Goal: Task Accomplishment & Management: Manage account settings

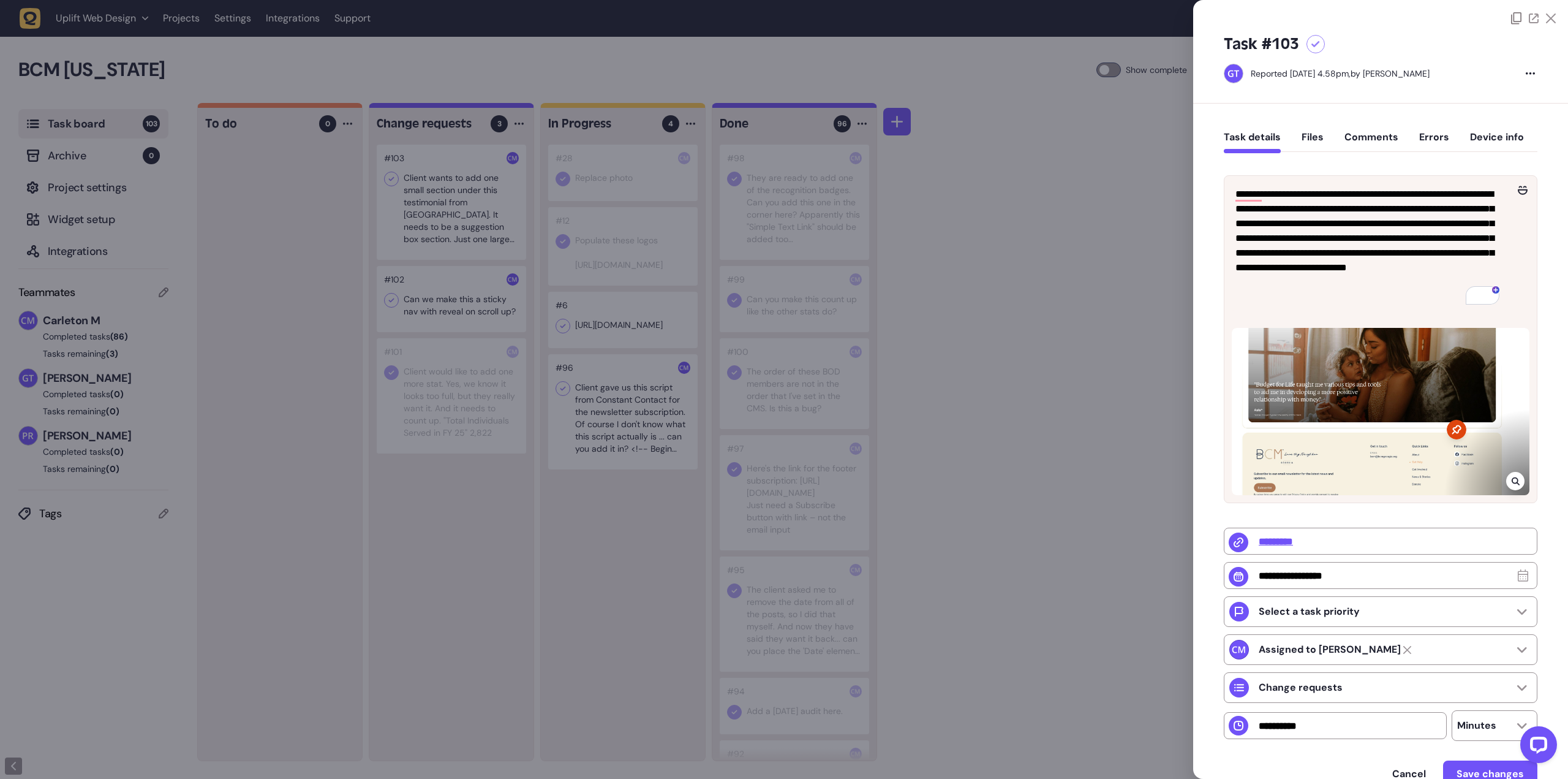
click at [1046, 178] on div at bounding box center [784, 389] width 1568 height 779
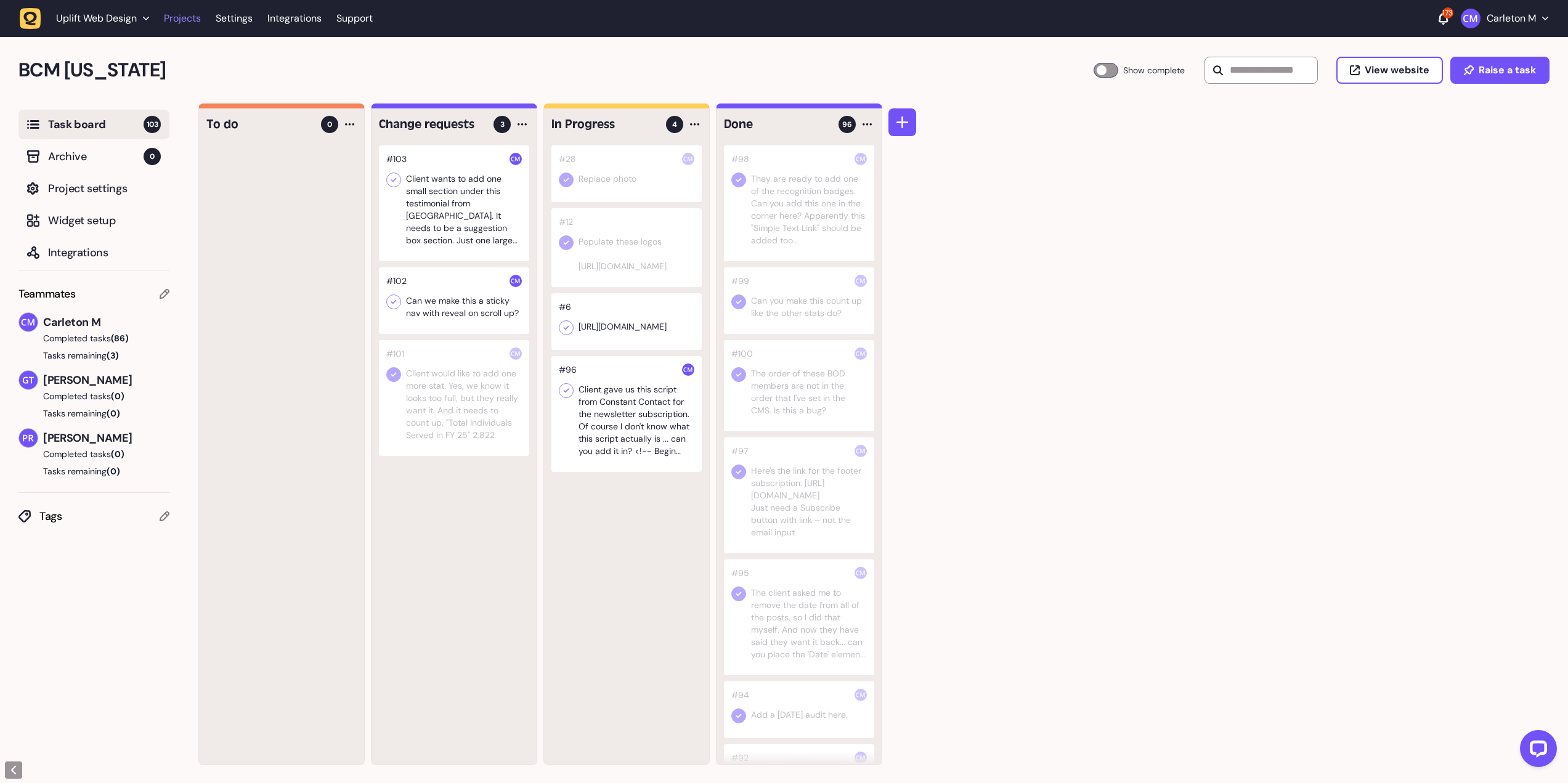
click at [175, 20] on link "Projects" at bounding box center [182, 19] width 37 height 22
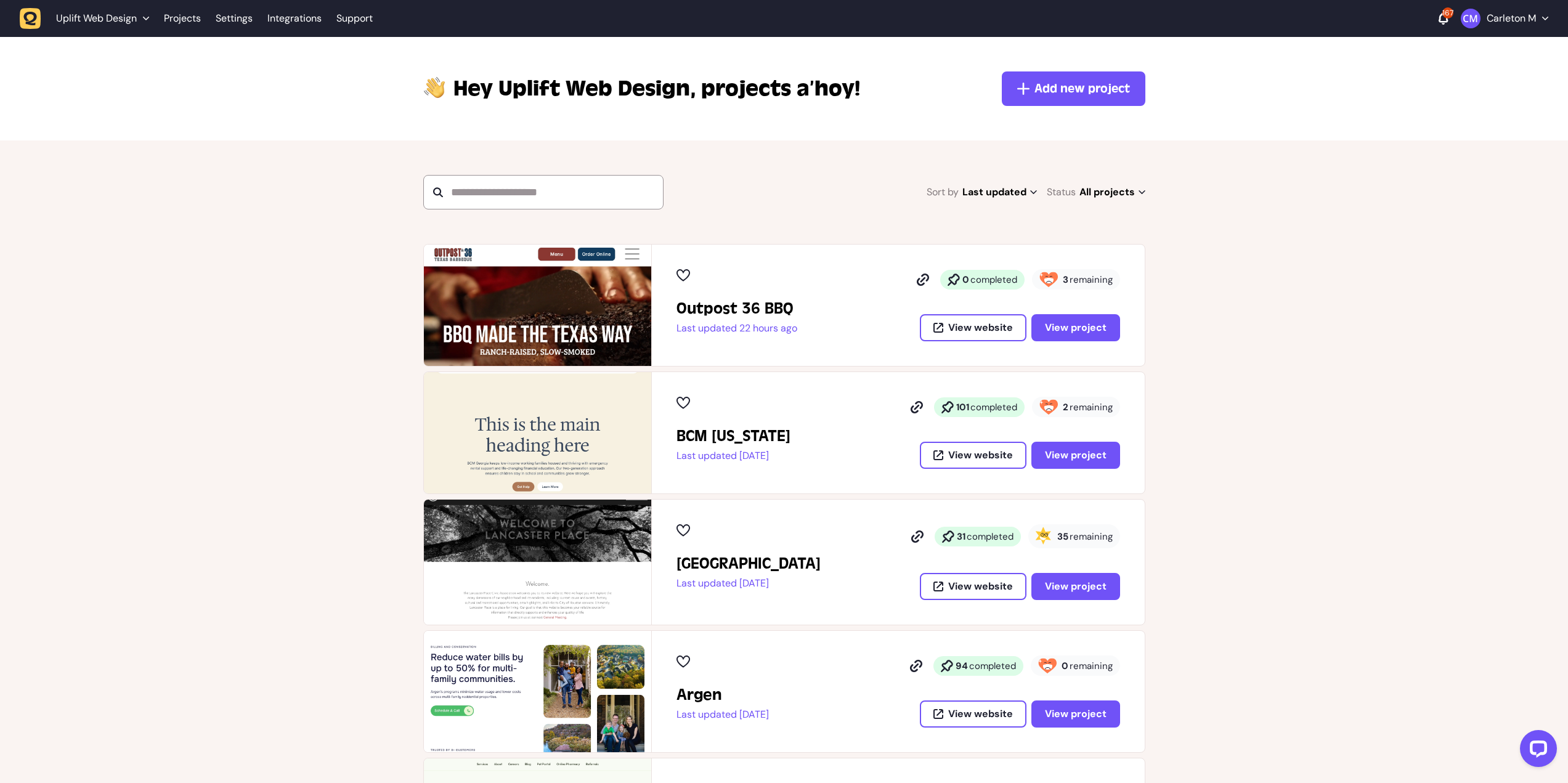
click at [629, 302] on img at bounding box center [538, 305] width 228 height 121
drag, startPoint x: 756, startPoint y: 310, endPoint x: 794, endPoint y: 309, distance: 38.0
click at [756, 309] on h2 "Outpost 36 BBQ" at bounding box center [737, 309] width 121 height 20
click at [1067, 326] on span "View project" at bounding box center [1076, 327] width 62 height 13
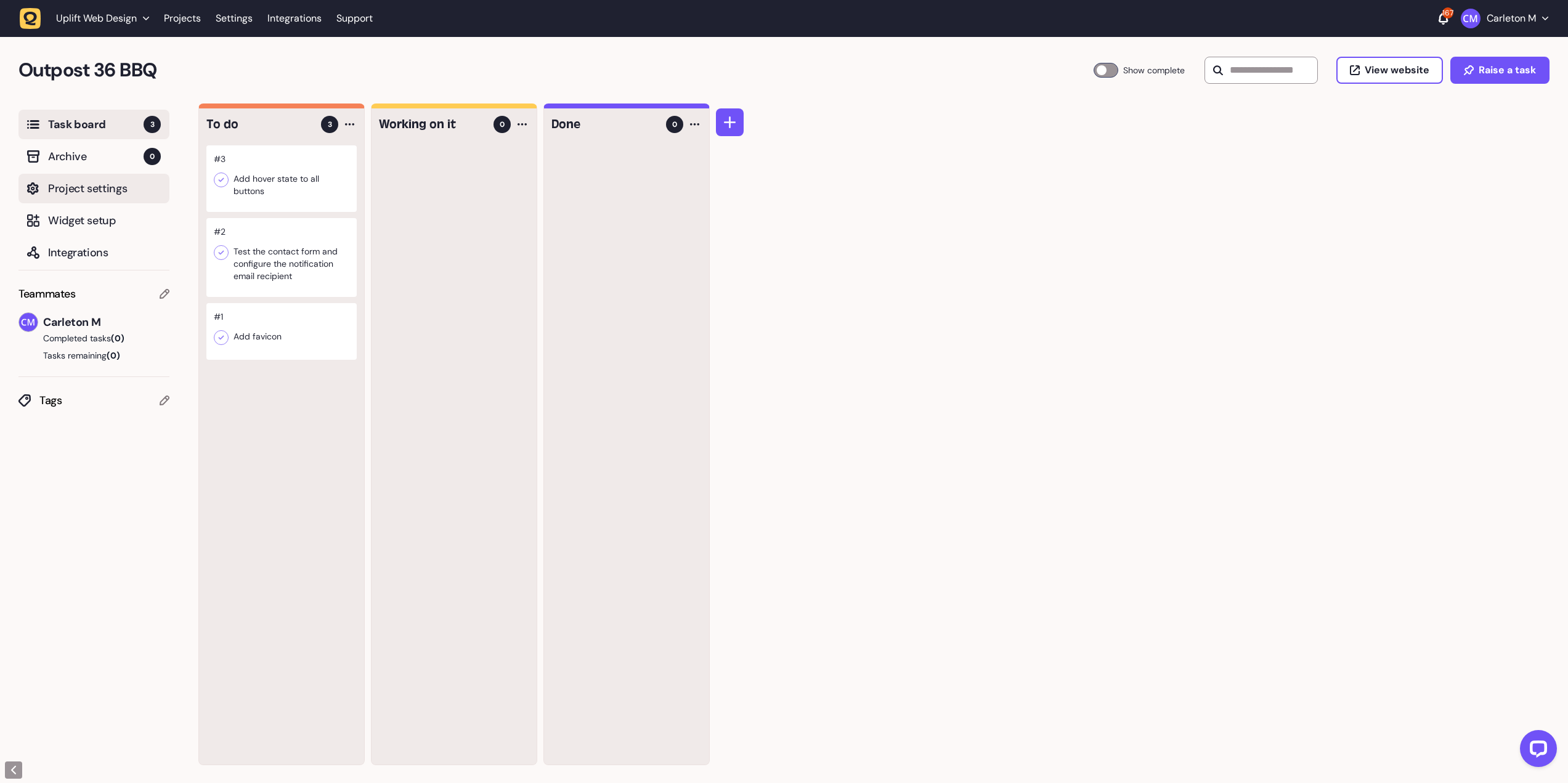
click at [91, 194] on span "Project settings" at bounding box center [104, 188] width 112 height 17
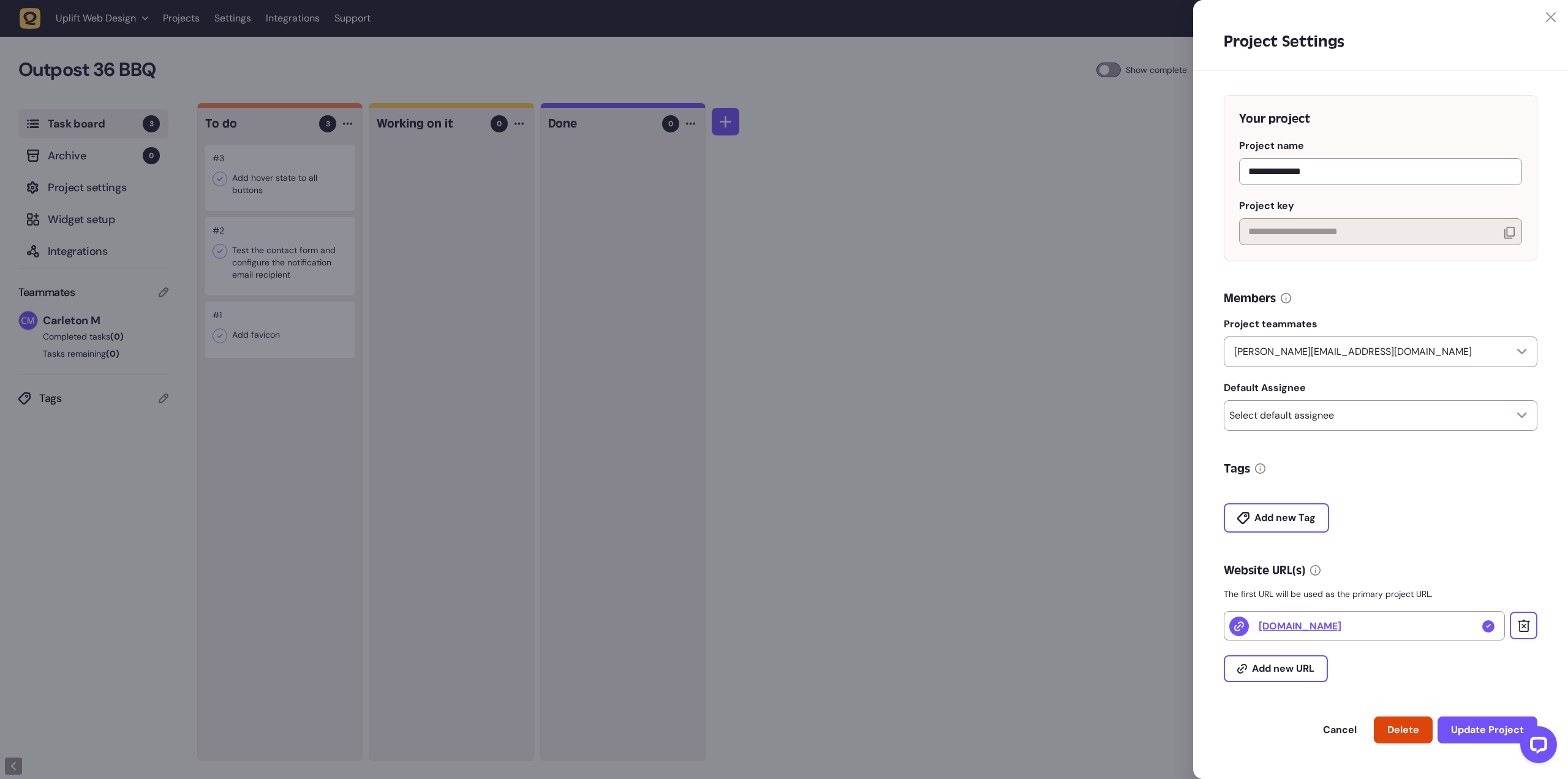
click at [1548, 19] on icon at bounding box center [1551, 17] width 10 height 10
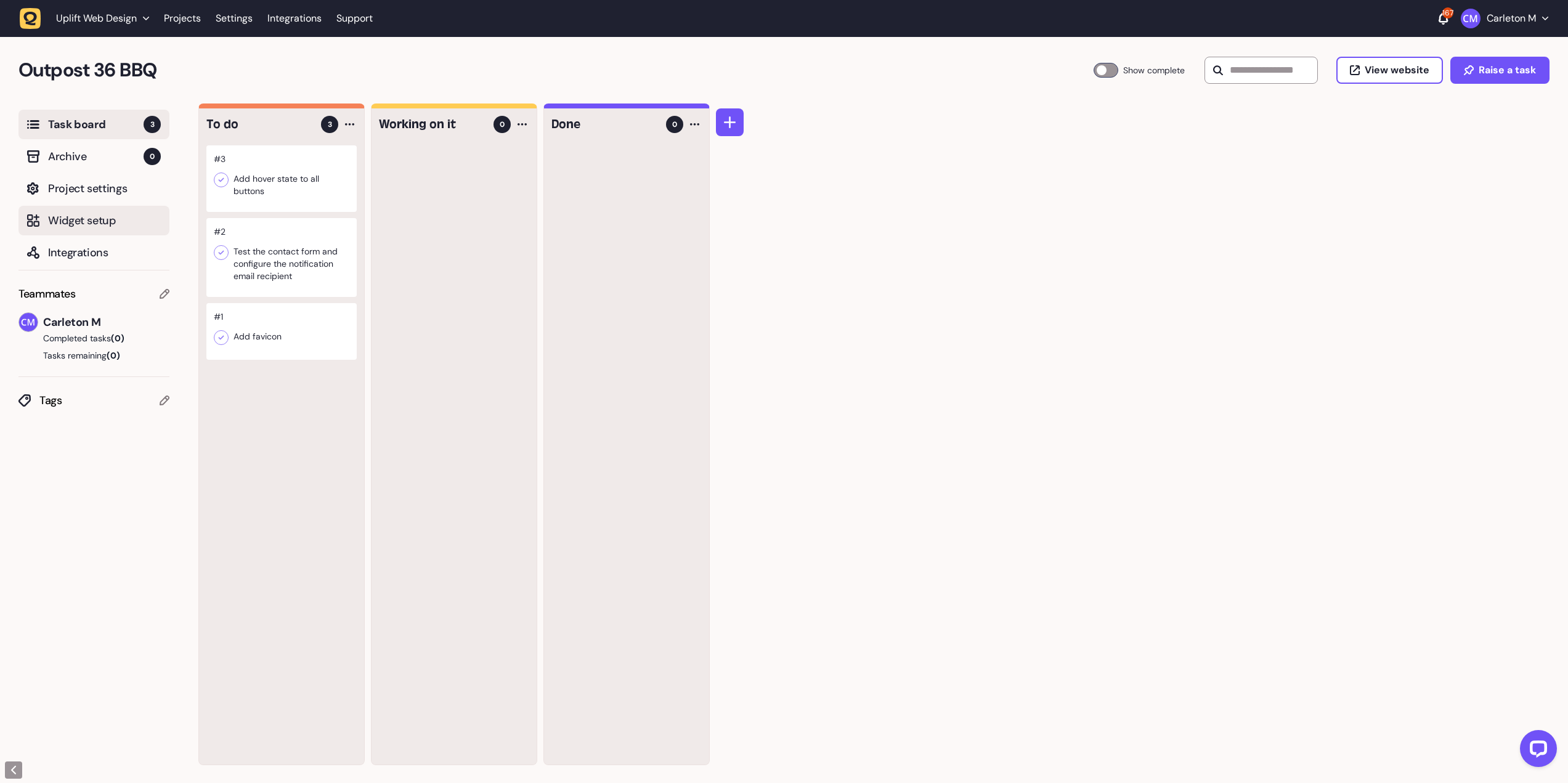
click at [80, 218] on span "Widget setup" at bounding box center [104, 220] width 112 height 17
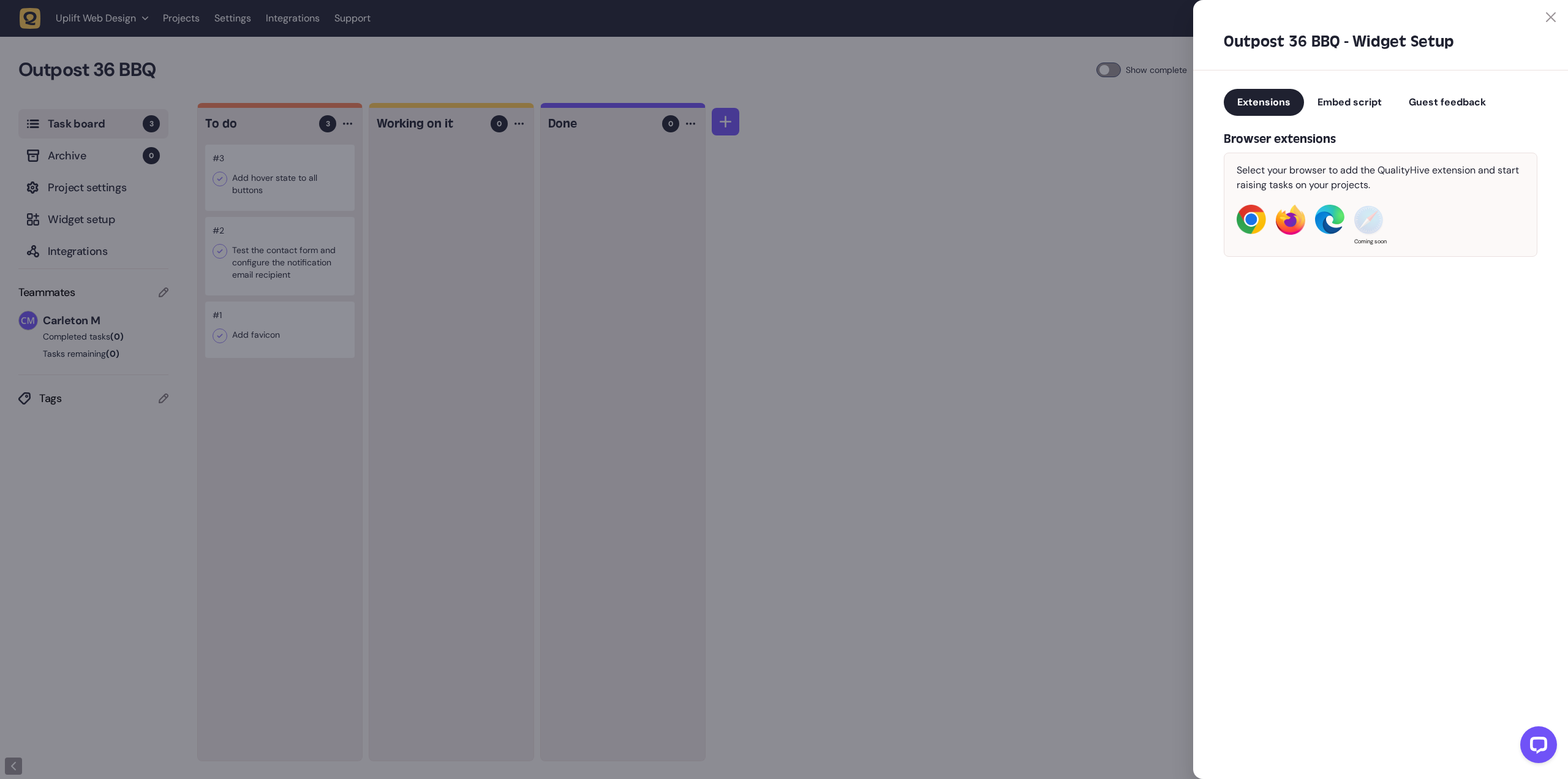
click at [1460, 104] on span "Guest feedback" at bounding box center [1447, 102] width 77 height 13
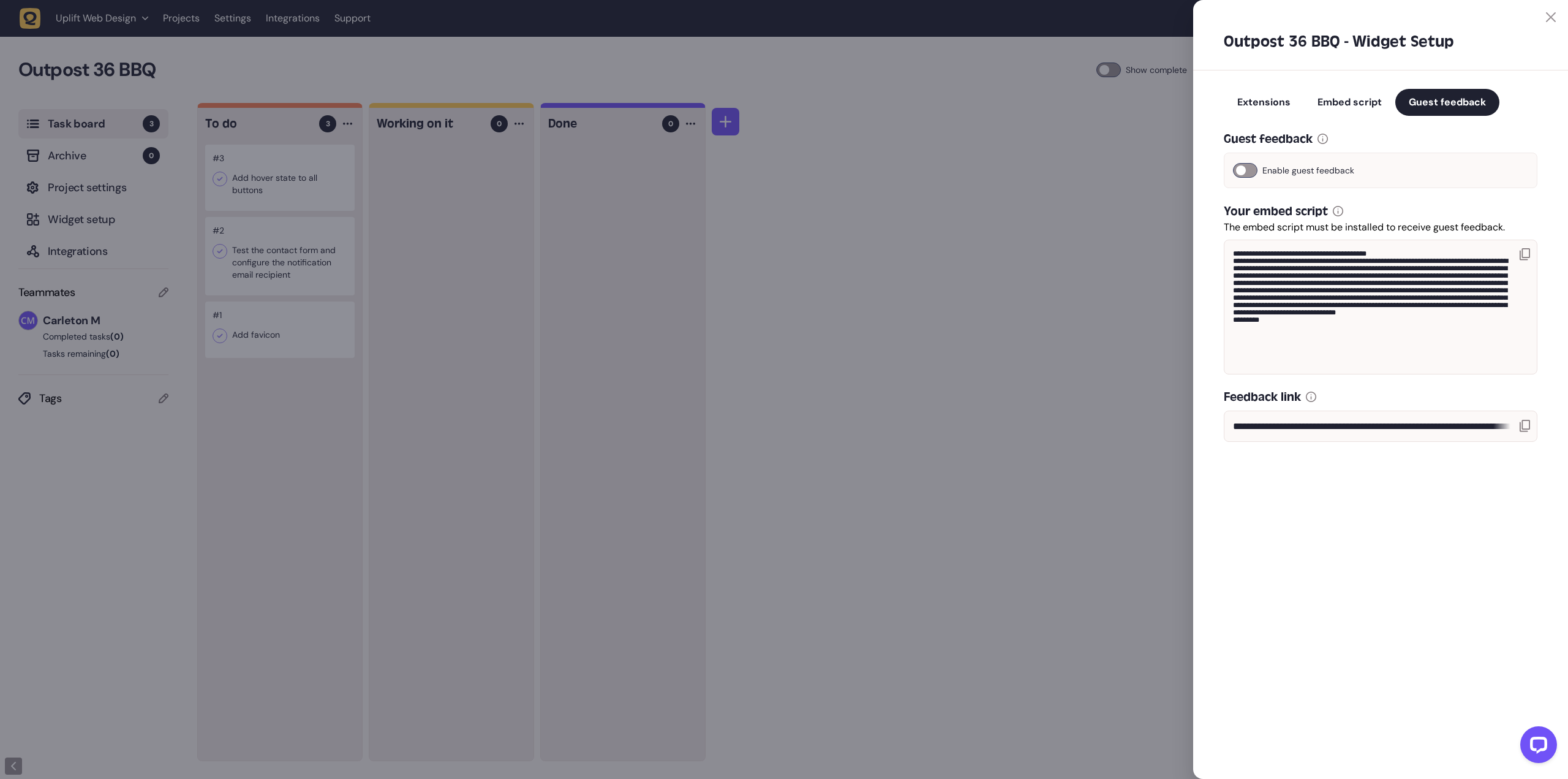
click at [1522, 432] on icon at bounding box center [1524, 426] width 10 height 12
click at [1000, 269] on div at bounding box center [784, 389] width 1568 height 779
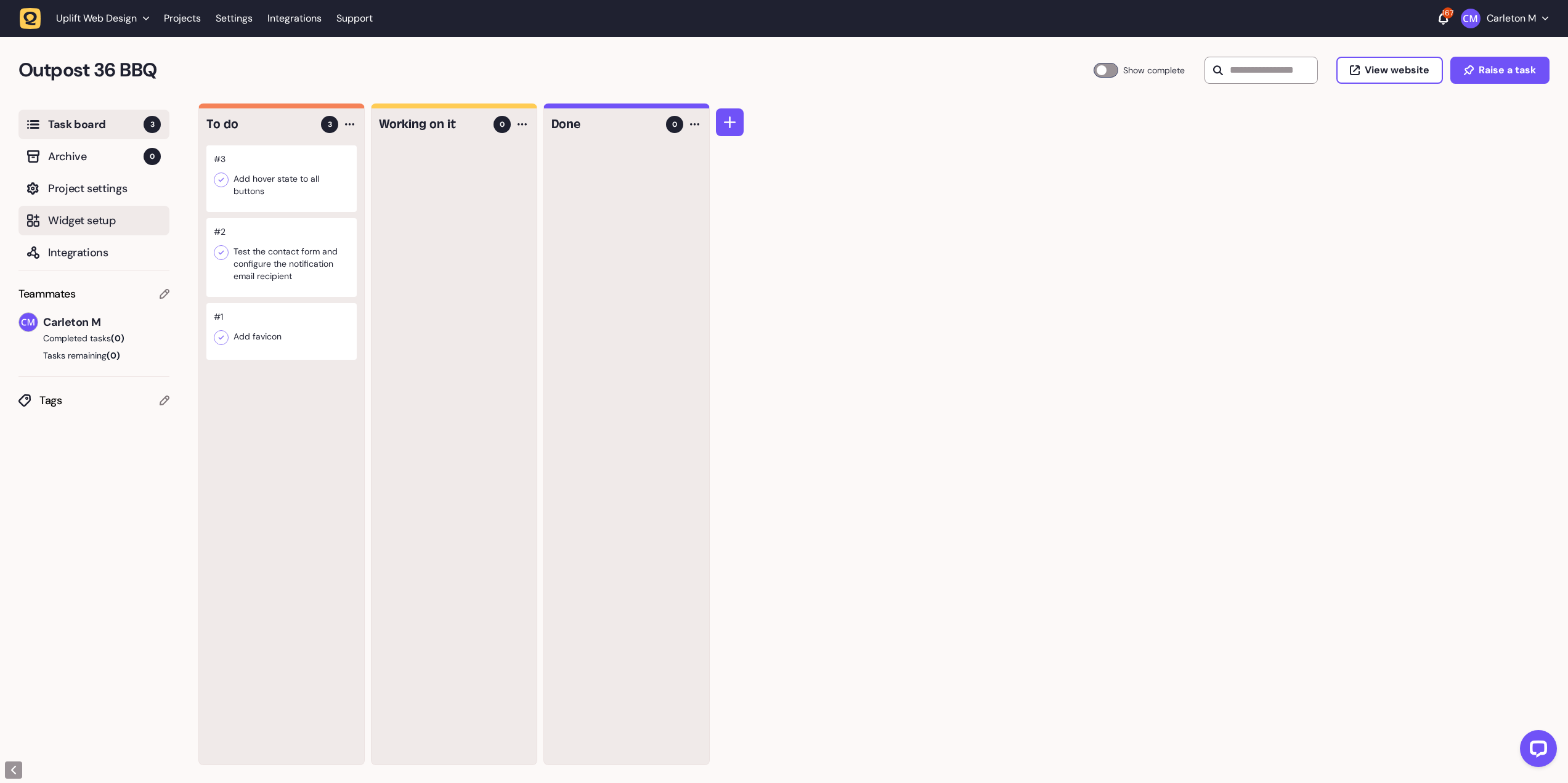
click at [98, 225] on span "Widget setup" at bounding box center [104, 220] width 112 height 17
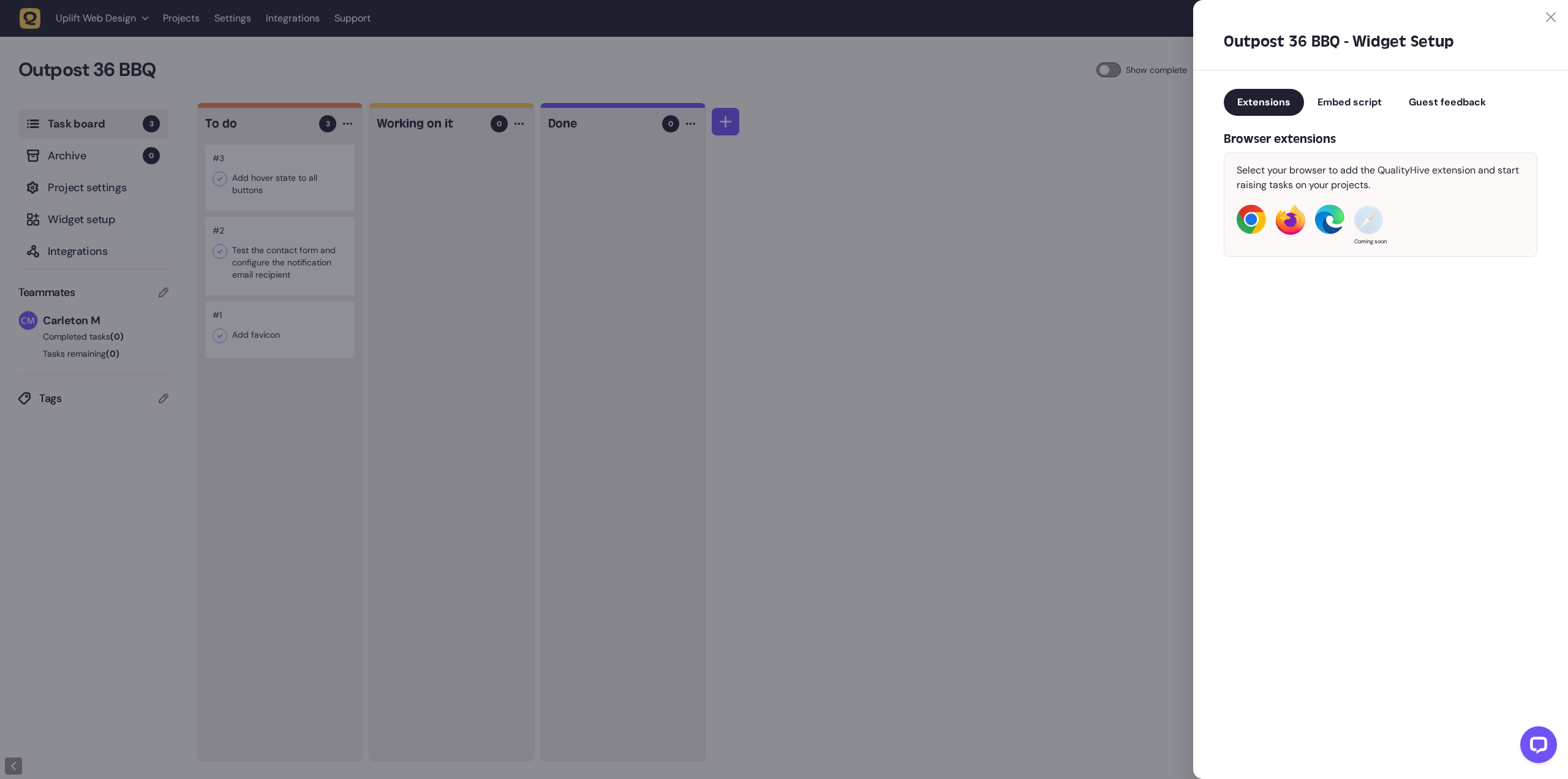
click at [1443, 102] on span "Guest feedback" at bounding box center [1447, 102] width 77 height 13
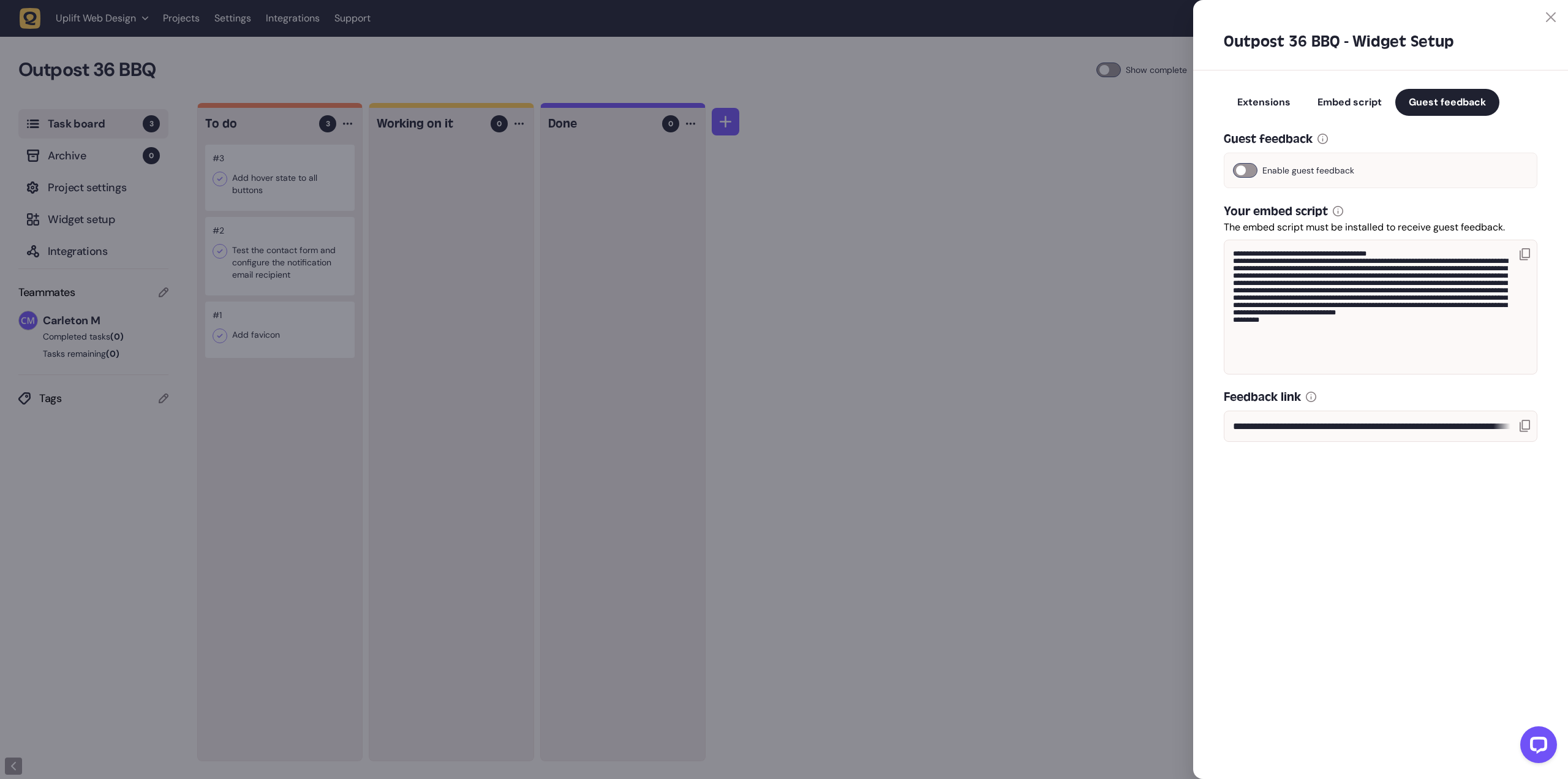
click at [1524, 432] on icon at bounding box center [1524, 426] width 10 height 12
click at [1530, 425] on icon at bounding box center [1524, 426] width 10 height 12
